Goal: Task Accomplishment & Management: Manage account settings

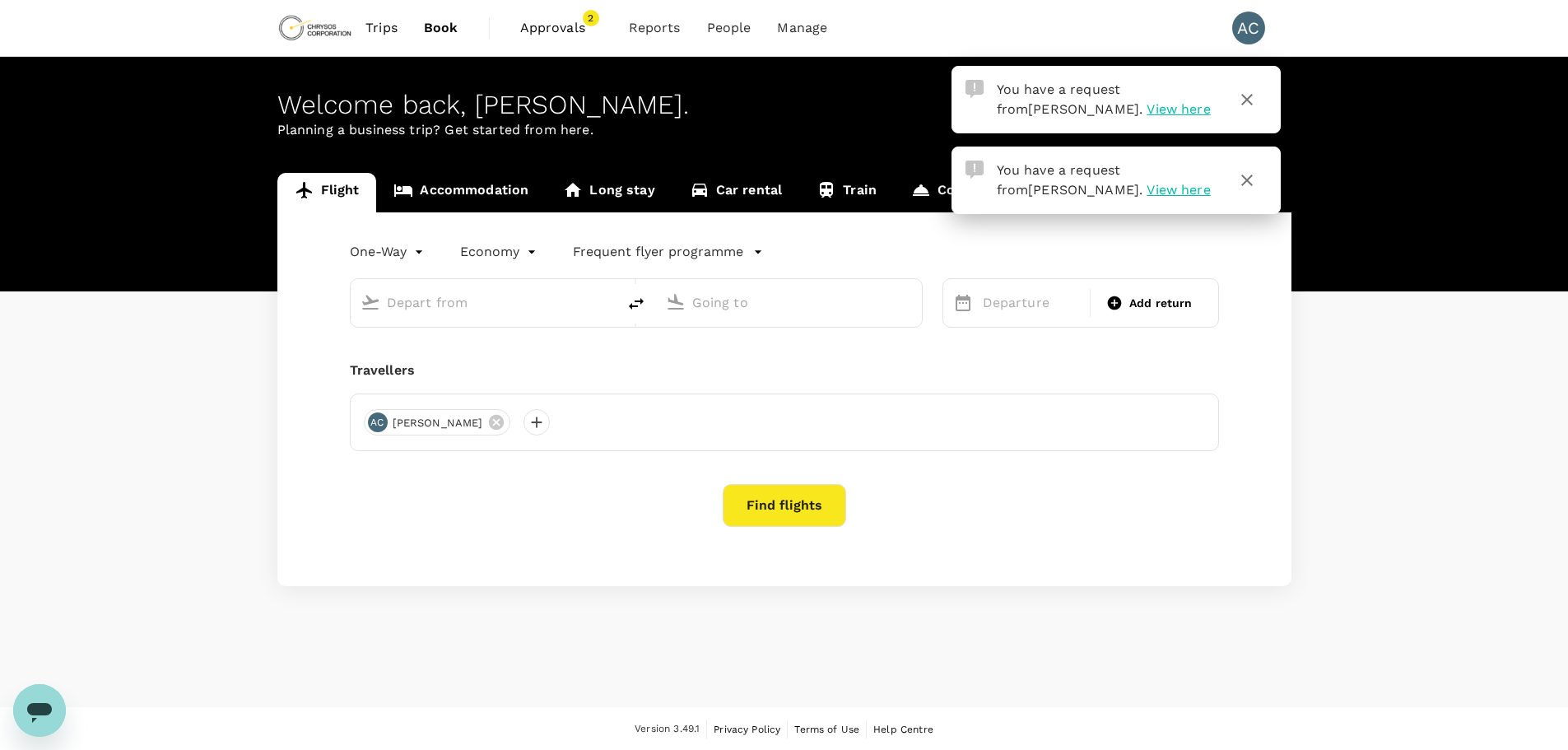
type input "premium-economy"
type input "[GEOGRAPHIC_DATA] ([GEOGRAPHIC_DATA])"
type input "Vancouver Intl (YVR)"
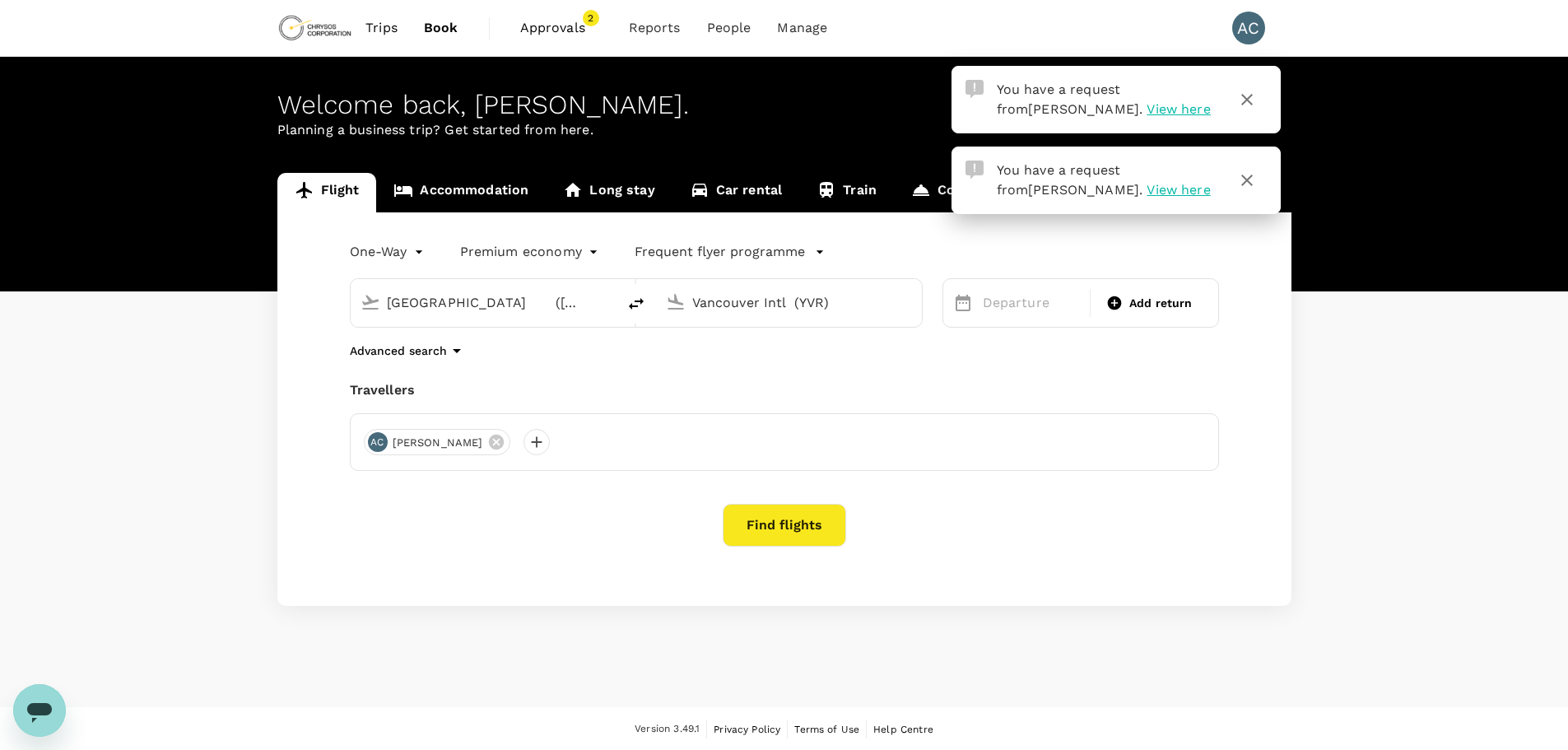
click at [1146, 108] on span "View here" at bounding box center [1178, 109] width 63 height 16
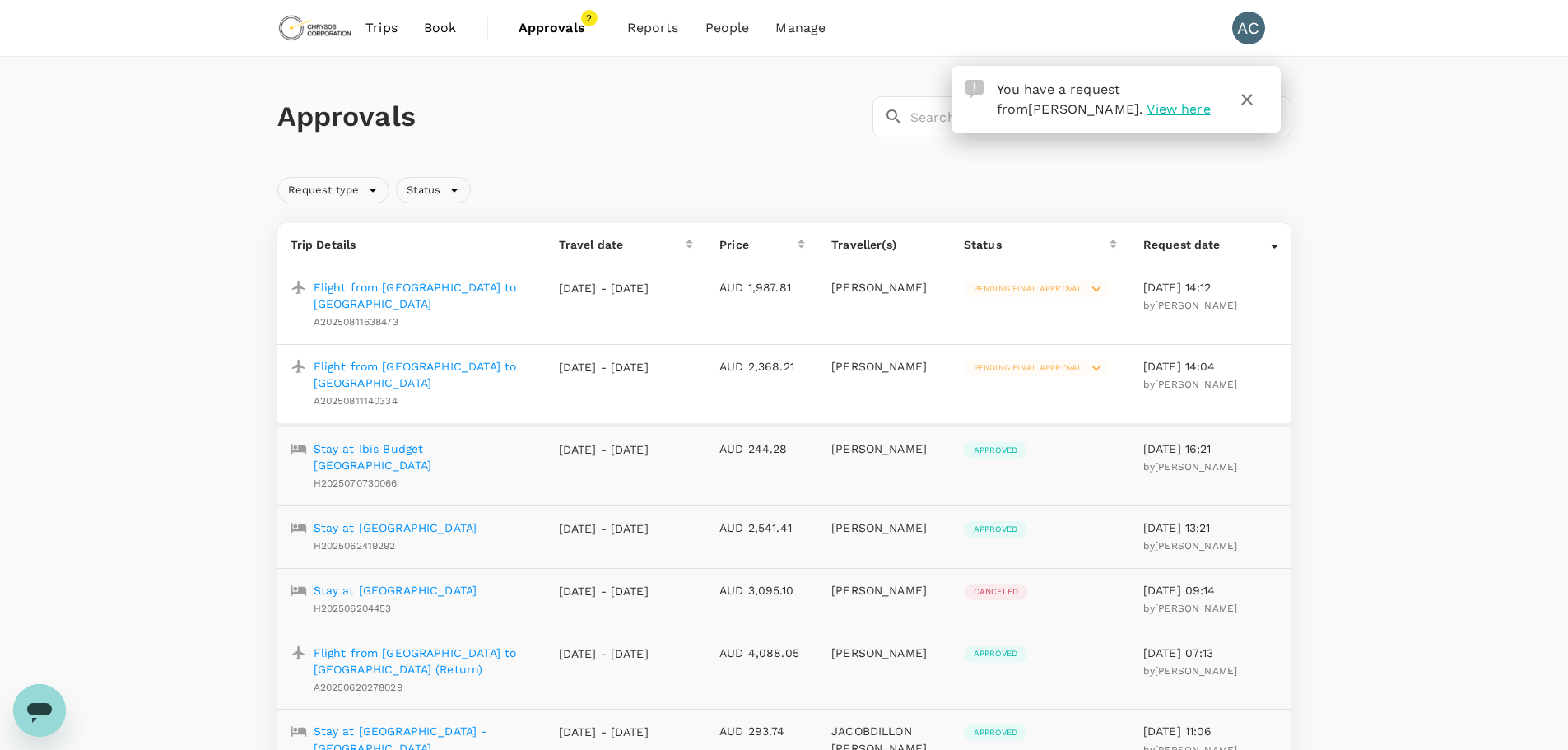
click at [1076, 362] on span "Pending final approval" at bounding box center [1028, 368] width 129 height 12
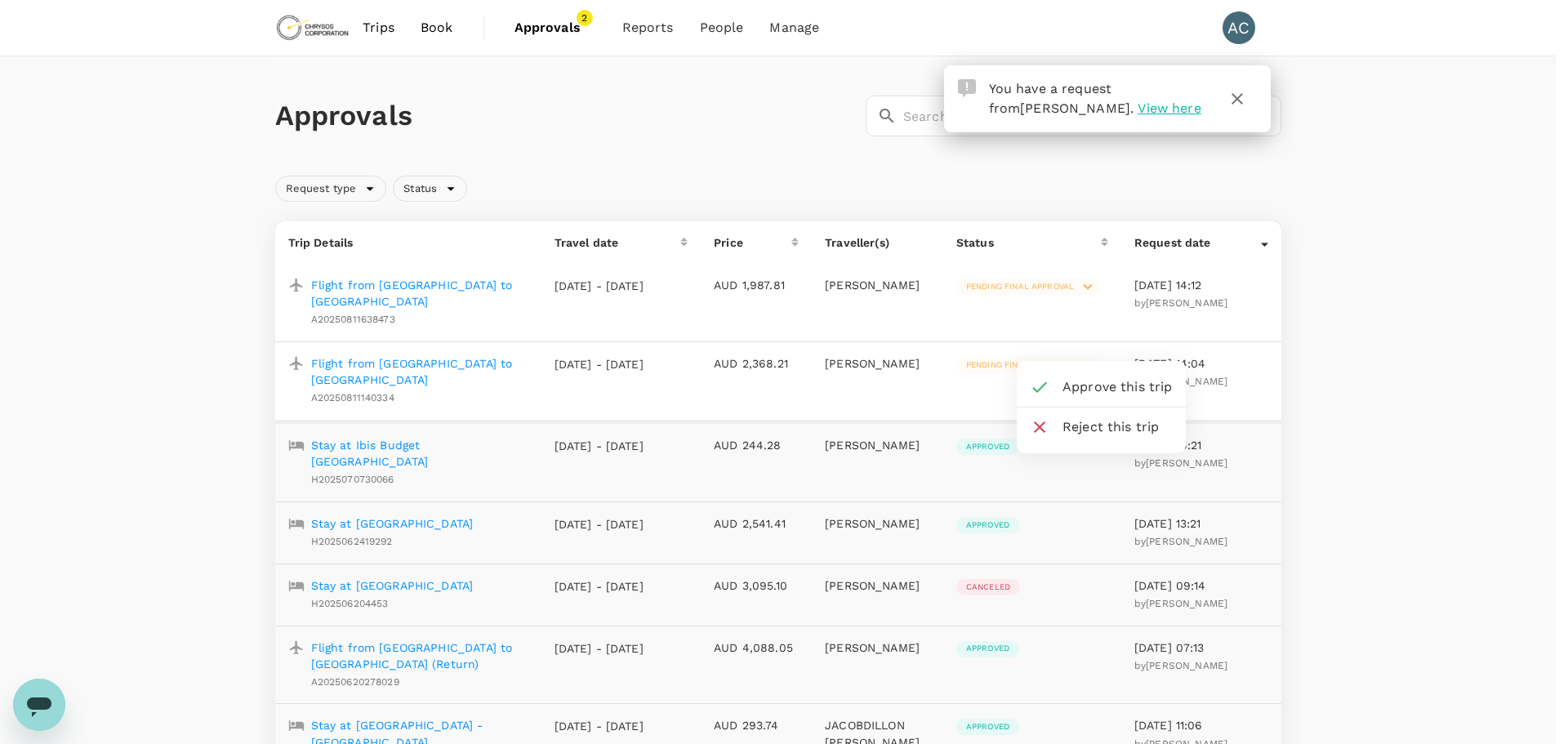
click at [1045, 383] on icon at bounding box center [1040, 387] width 20 height 20
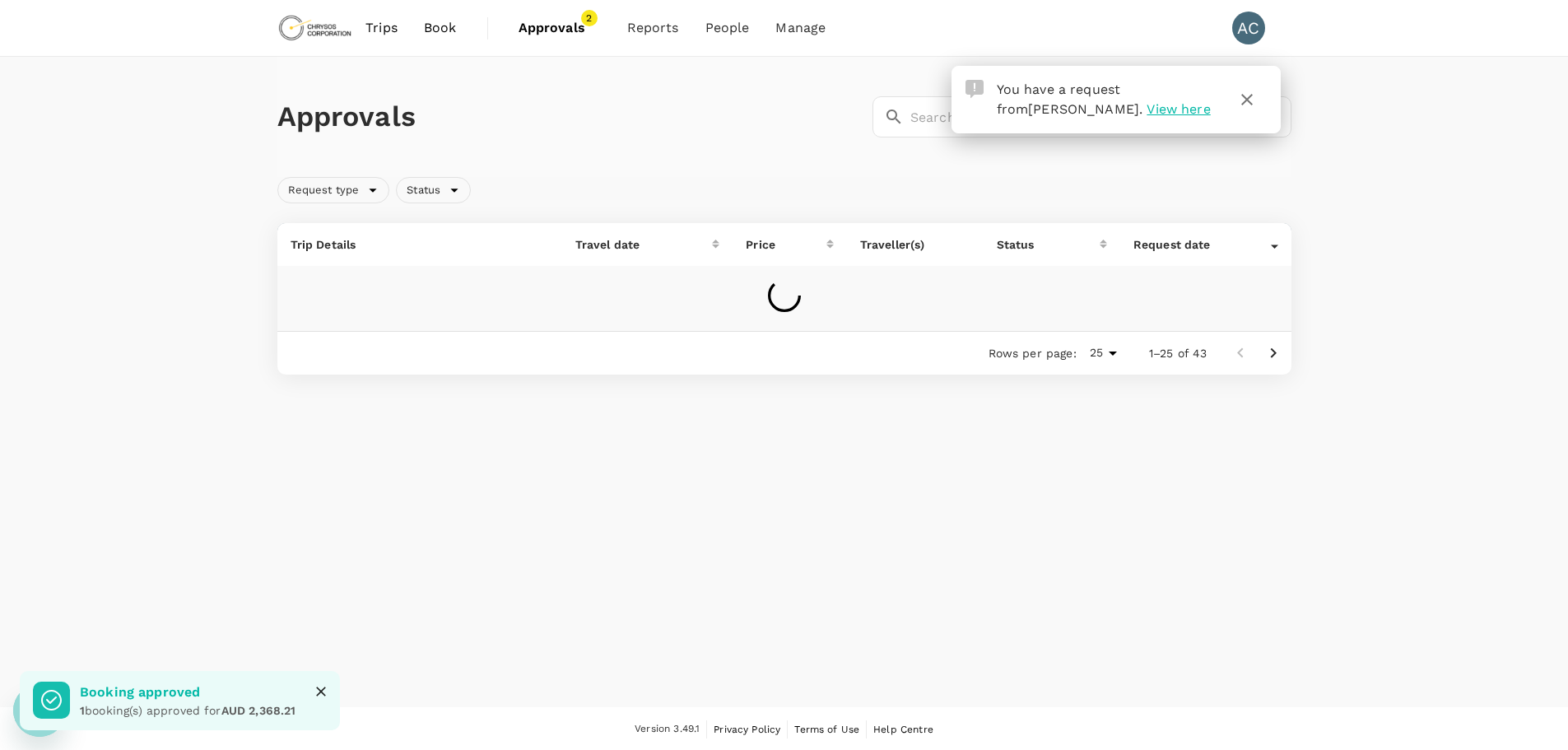
click at [1248, 104] on icon "button" at bounding box center [1247, 99] width 20 height 20
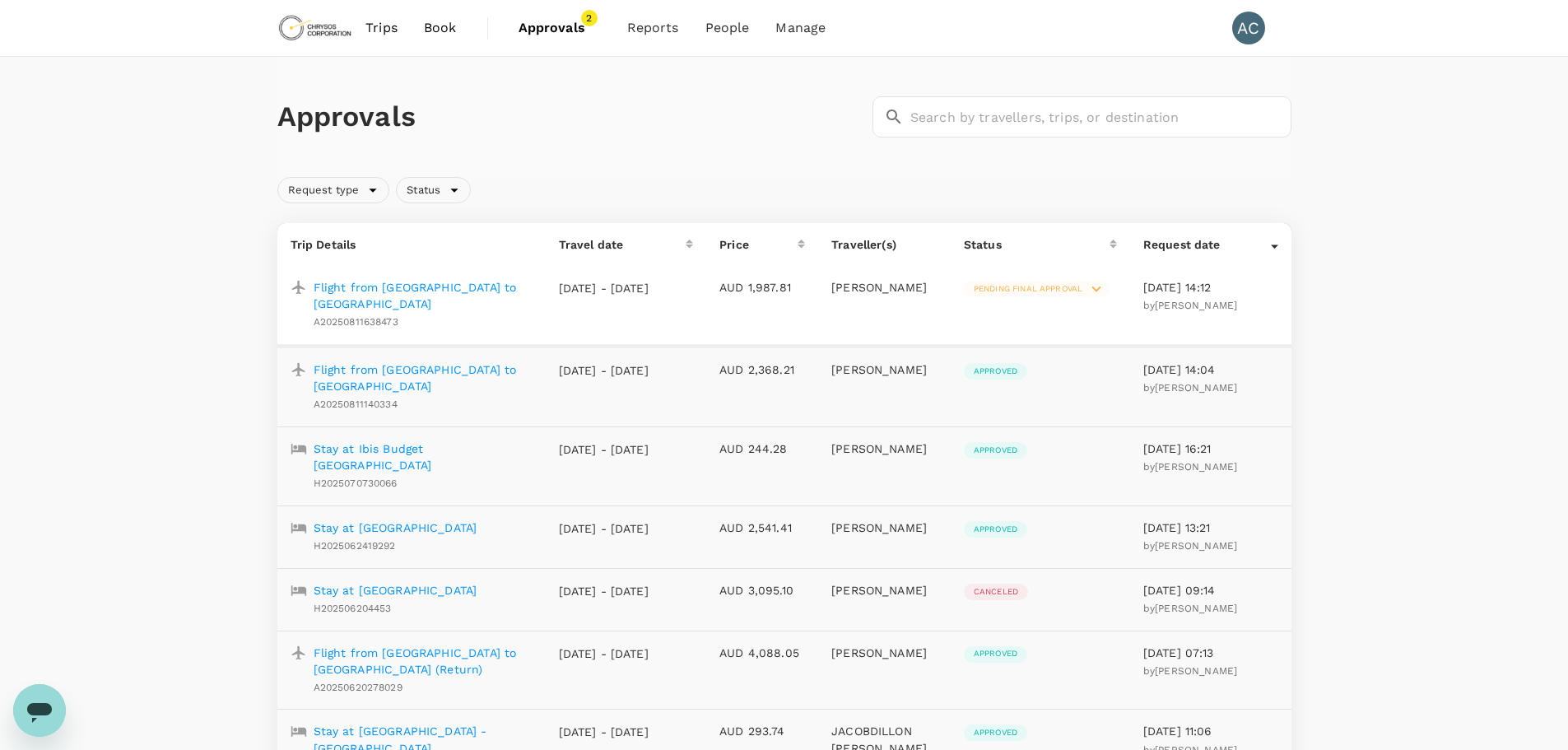
click at [1091, 290] on icon at bounding box center [1096, 289] width 18 height 18
click at [1101, 327] on span "Approve this trip" at bounding box center [1122, 329] width 111 height 20
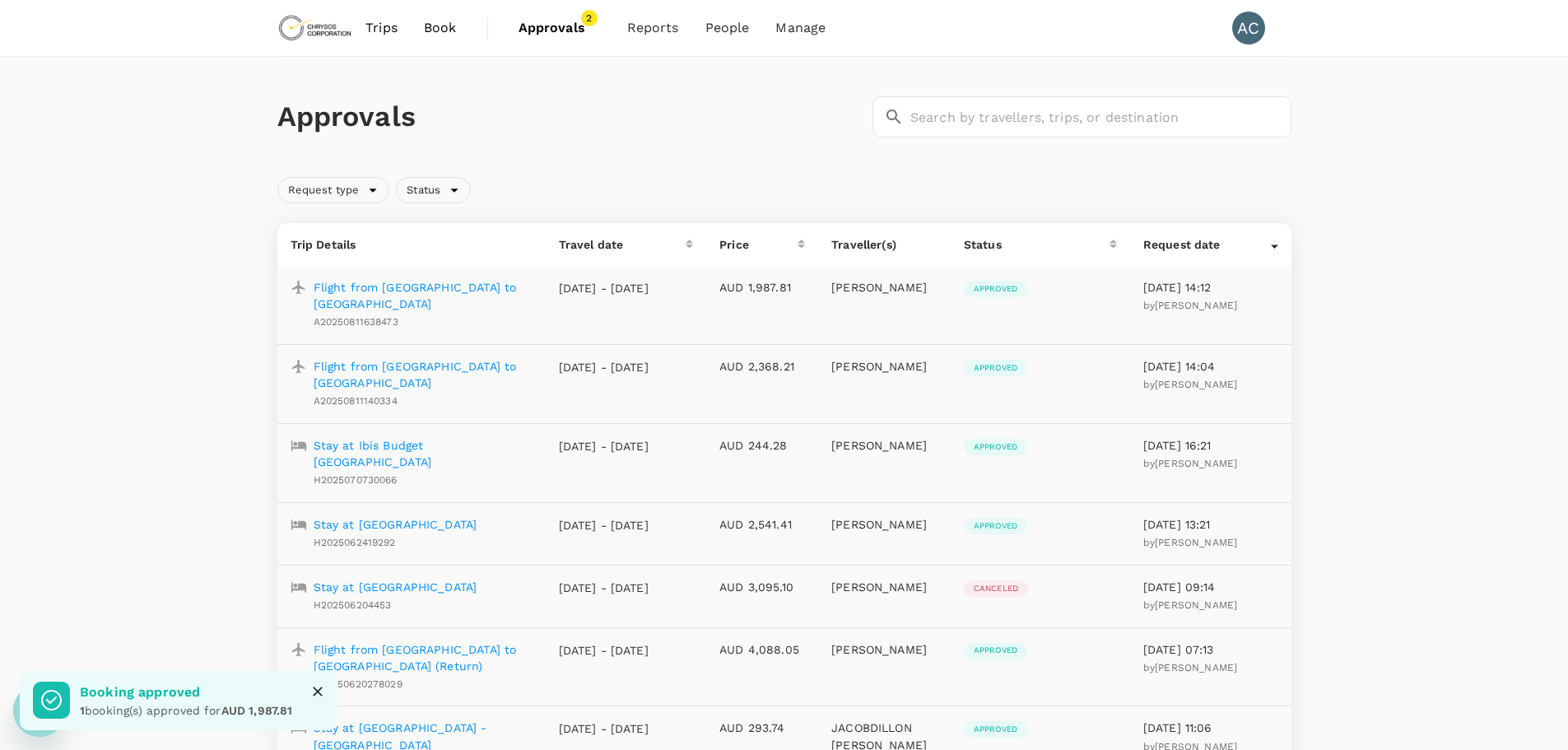
click at [558, 30] on span "Approvals" at bounding box center [559, 28] width 83 height 20
